Goal: Information Seeking & Learning: Learn about a topic

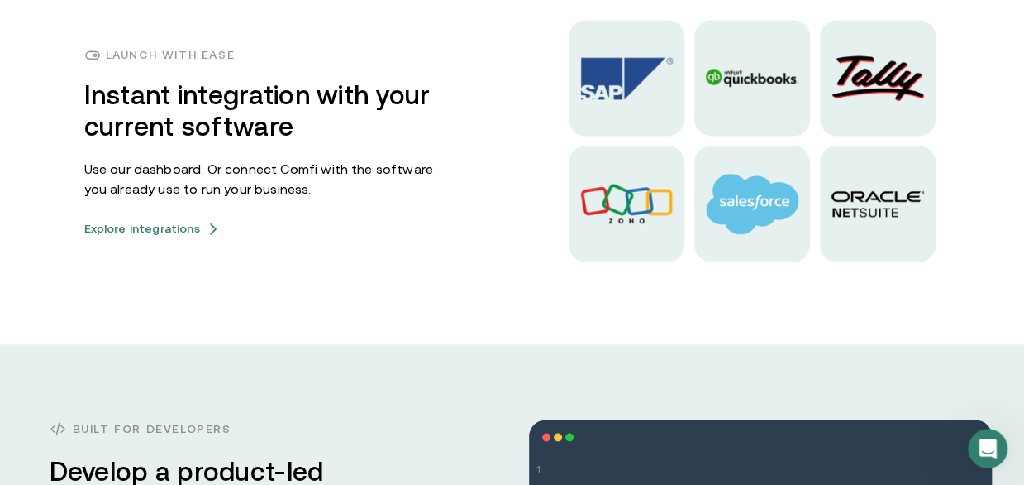
scroll to position [4146, 0]
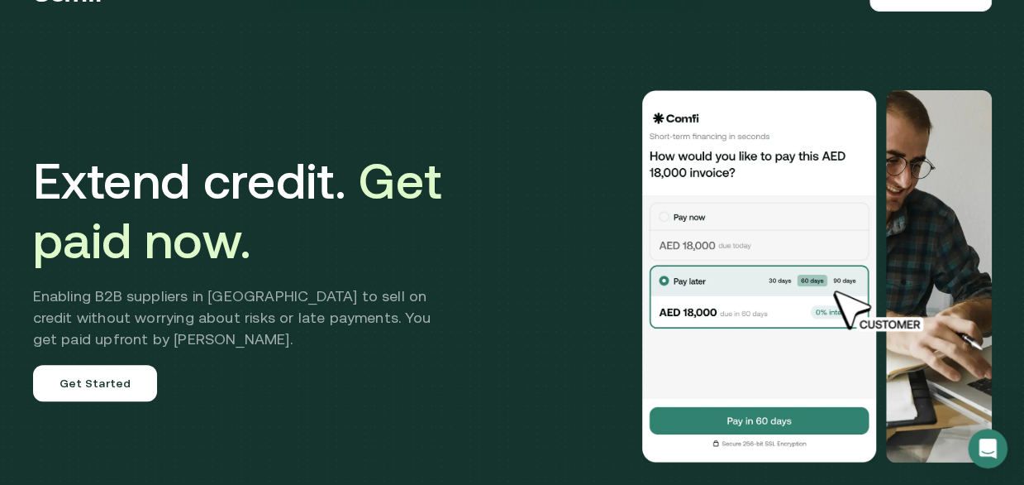
scroll to position [0, 0]
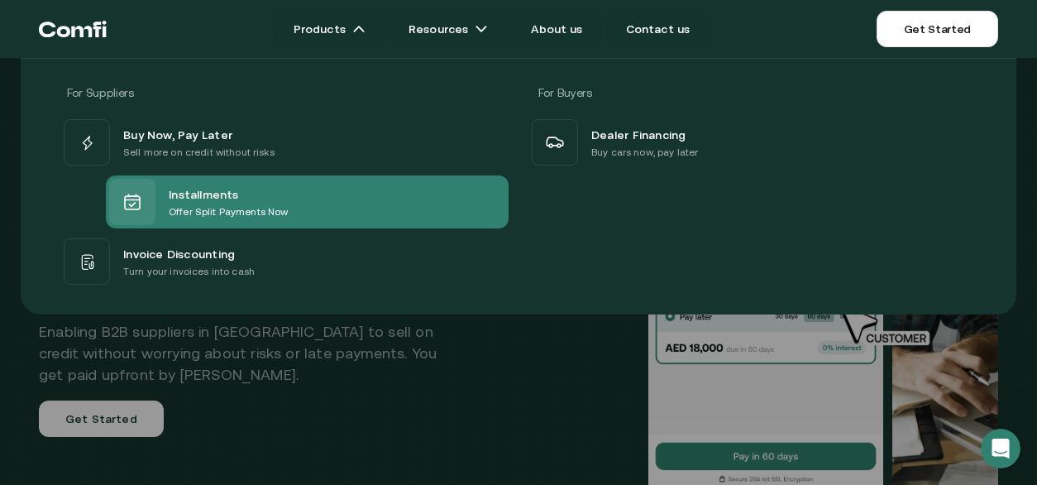
click at [189, 206] on p "Offer Split Payments Now" at bounding box center [228, 211] width 119 height 17
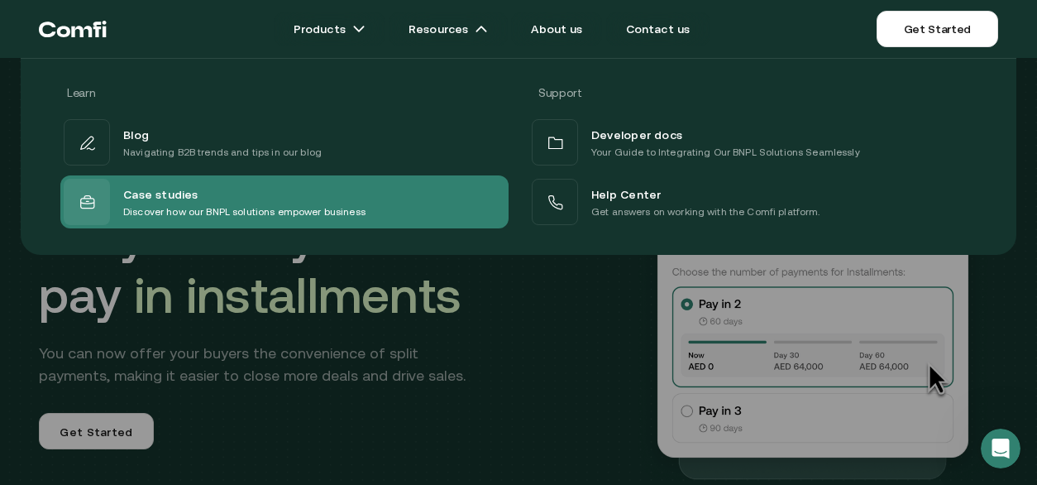
click at [222, 208] on p "Discover how our BNPL solutions empower business" at bounding box center [244, 211] width 242 height 17
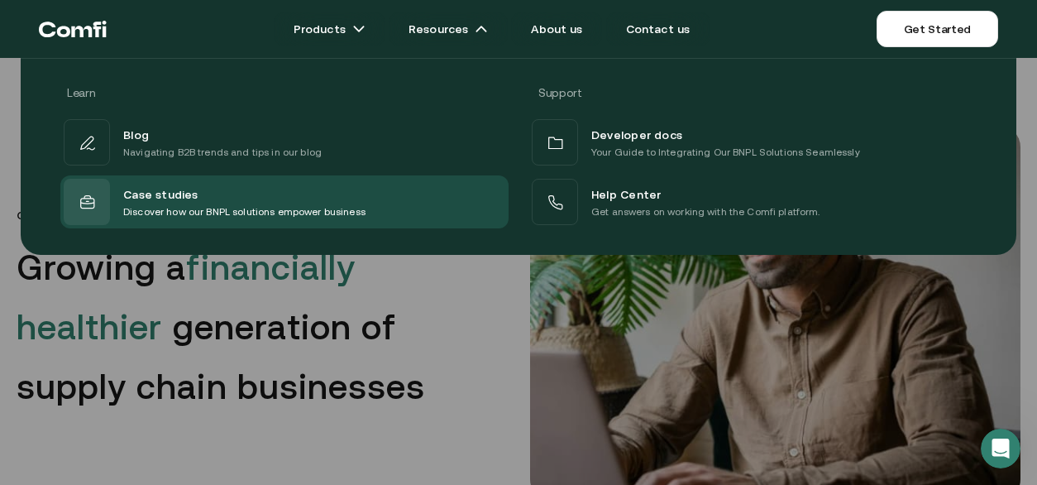
click at [448, 306] on div at bounding box center [518, 300] width 1037 height 485
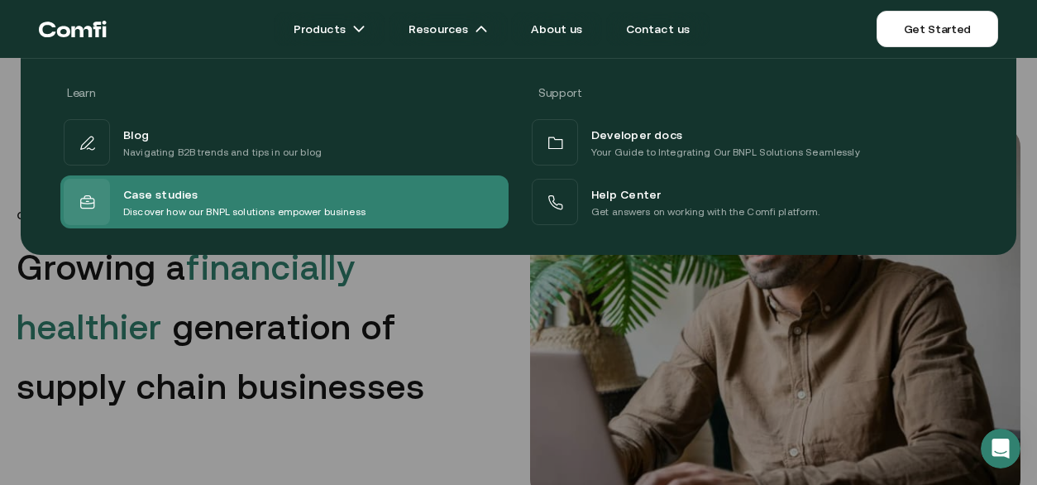
click at [298, 193] on div "Case studies" at bounding box center [244, 194] width 242 height 20
